Goal: Task Accomplishment & Management: Use online tool/utility

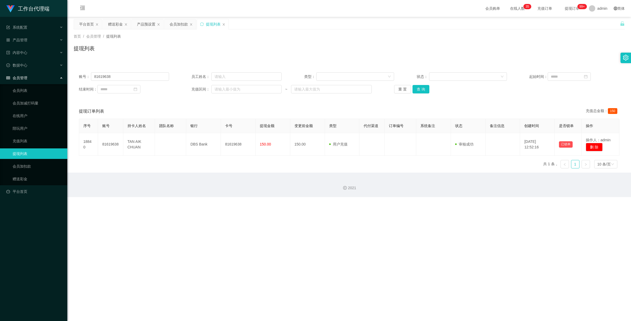
click at [82, 73] on div "账号： 81619638" at bounding box center [124, 76] width 90 height 8
drag, startPoint x: 31, startPoint y: 180, endPoint x: 46, endPoint y: 167, distance: 20.0
click at [31, 180] on link "赠送彩金" at bounding box center [38, 179] width 51 height 11
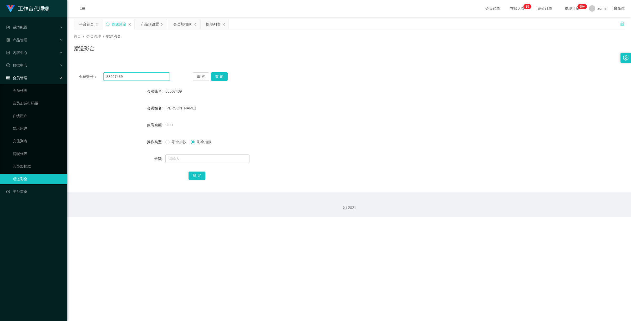
drag, startPoint x: 124, startPoint y: 78, endPoint x: 78, endPoint y: 67, distance: 47.8
click at [72, 63] on main "关闭左侧 关闭右侧 关闭其它 刷新页面 平台首页 赠送彩金 产品预设置 会员加扣款 提现列表 首页 / 会员管理 / 赠送彩金 / 赠送彩金 会员账号： 88…" at bounding box center [349, 104] width 564 height 175
paste input "James9"
type input "James99"
click at [216, 74] on button "查 询" at bounding box center [219, 76] width 17 height 8
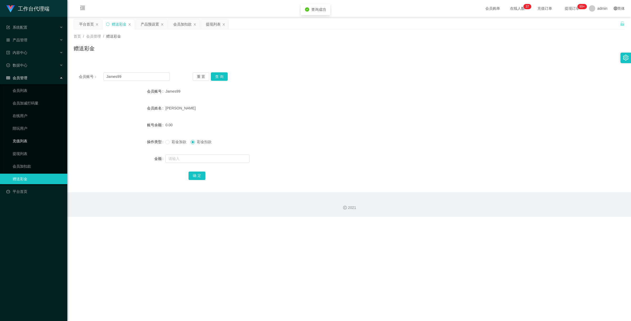
click at [28, 138] on link "充值列表" at bounding box center [38, 141] width 51 height 11
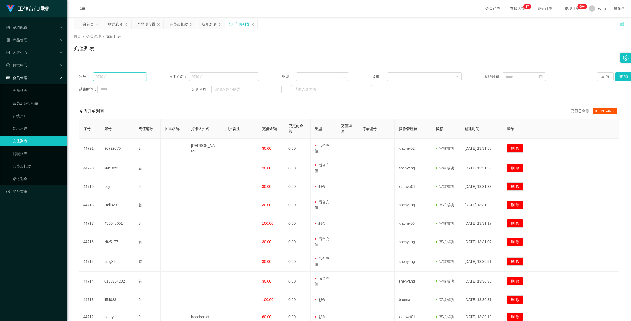
click at [123, 78] on input "text" at bounding box center [119, 76] width 53 height 8
paste input "James99"
type input "James99"
click at [625, 79] on button "查 询" at bounding box center [623, 76] width 17 height 8
